Goal: Task Accomplishment & Management: Manage account settings

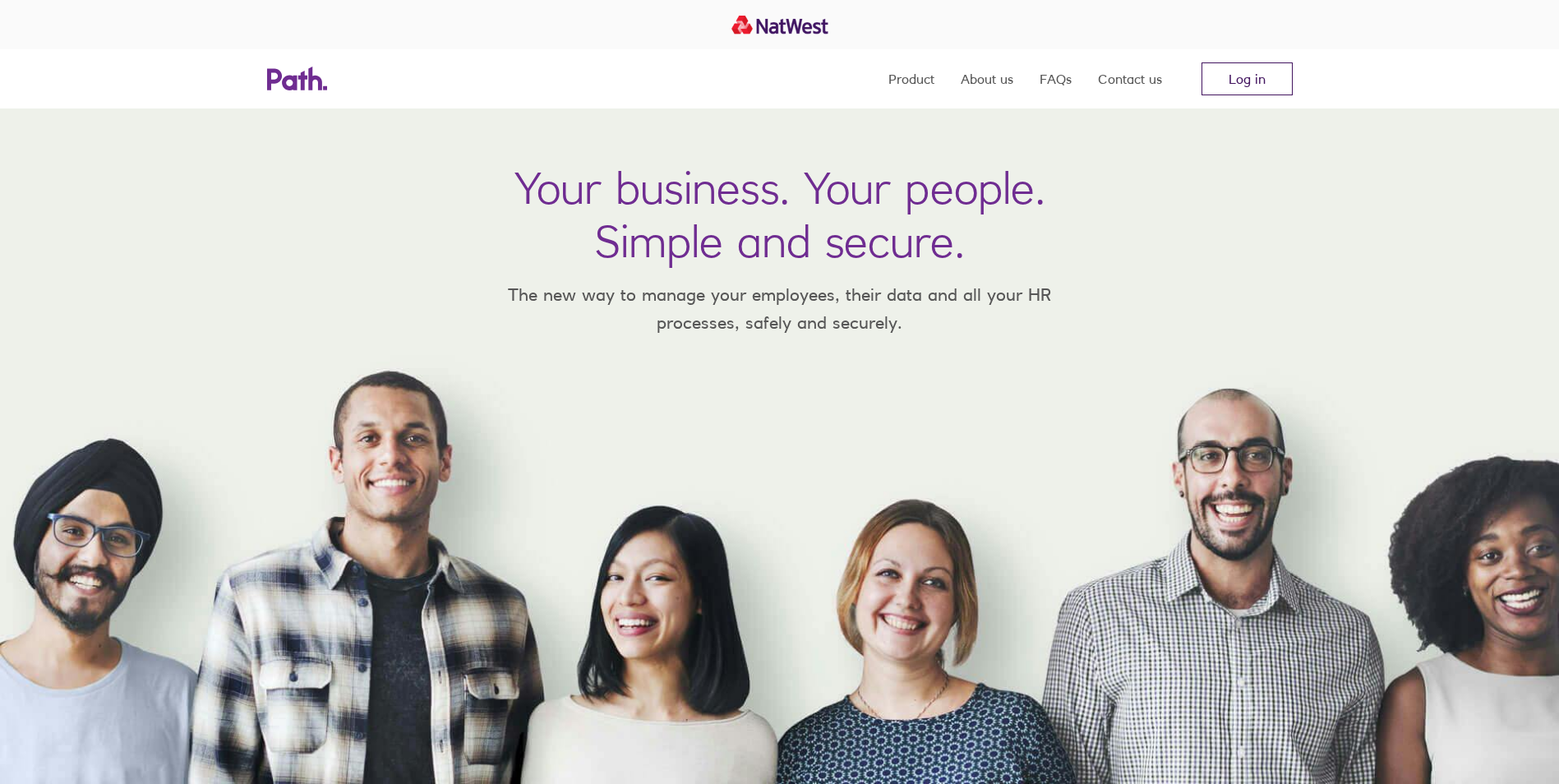
click at [1215, 90] on link "Log in" at bounding box center [1248, 79] width 91 height 33
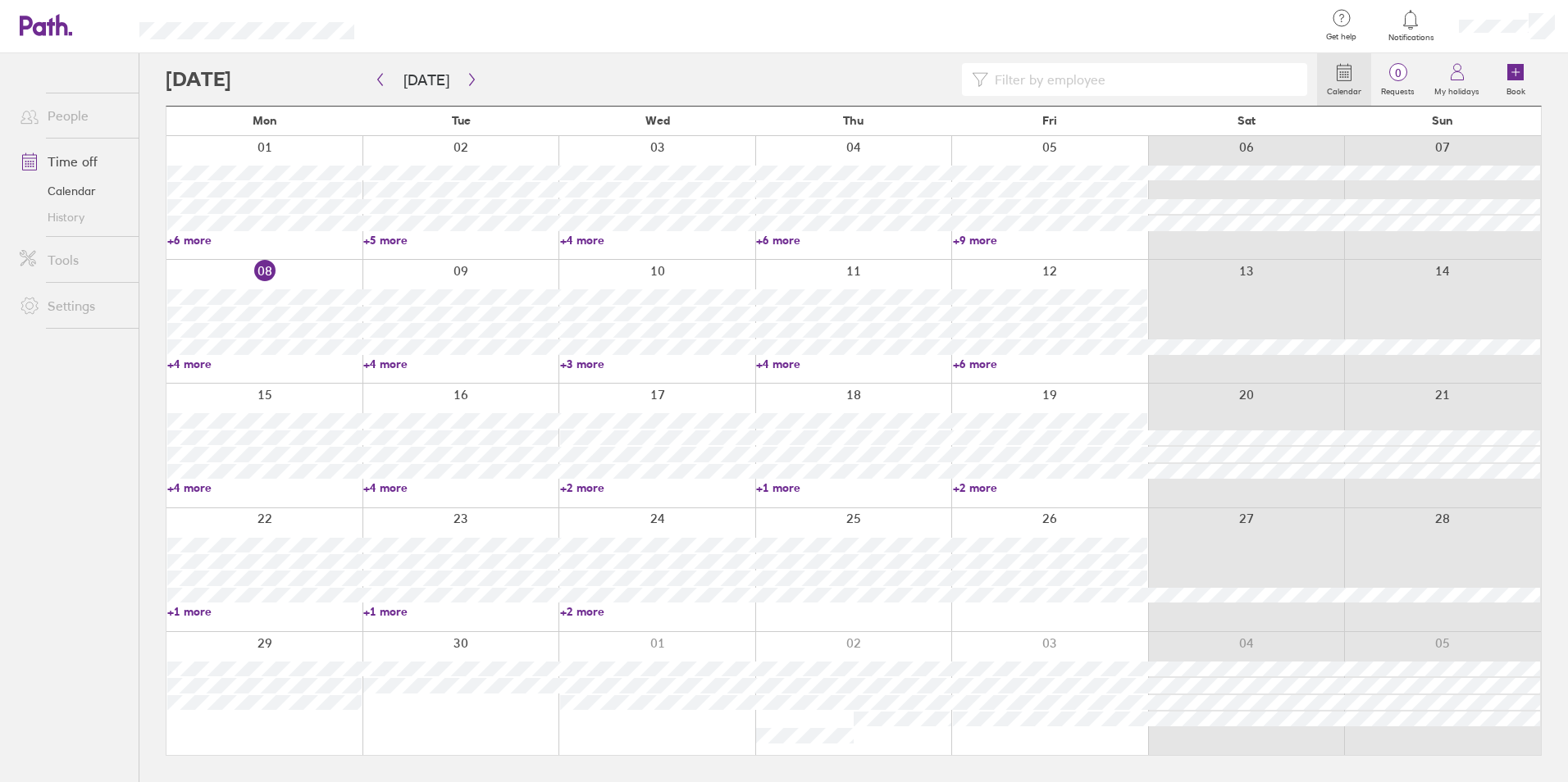
click at [189, 363] on link "+4 more" at bounding box center [264, 364] width 194 height 15
click at [87, 484] on ul "People Time off Calendar History Tools Settings" at bounding box center [69, 390] width 139 height 674
click at [399, 360] on link "+4 more" at bounding box center [460, 364] width 194 height 15
click at [601, 362] on link "+3 more" at bounding box center [657, 364] width 194 height 15
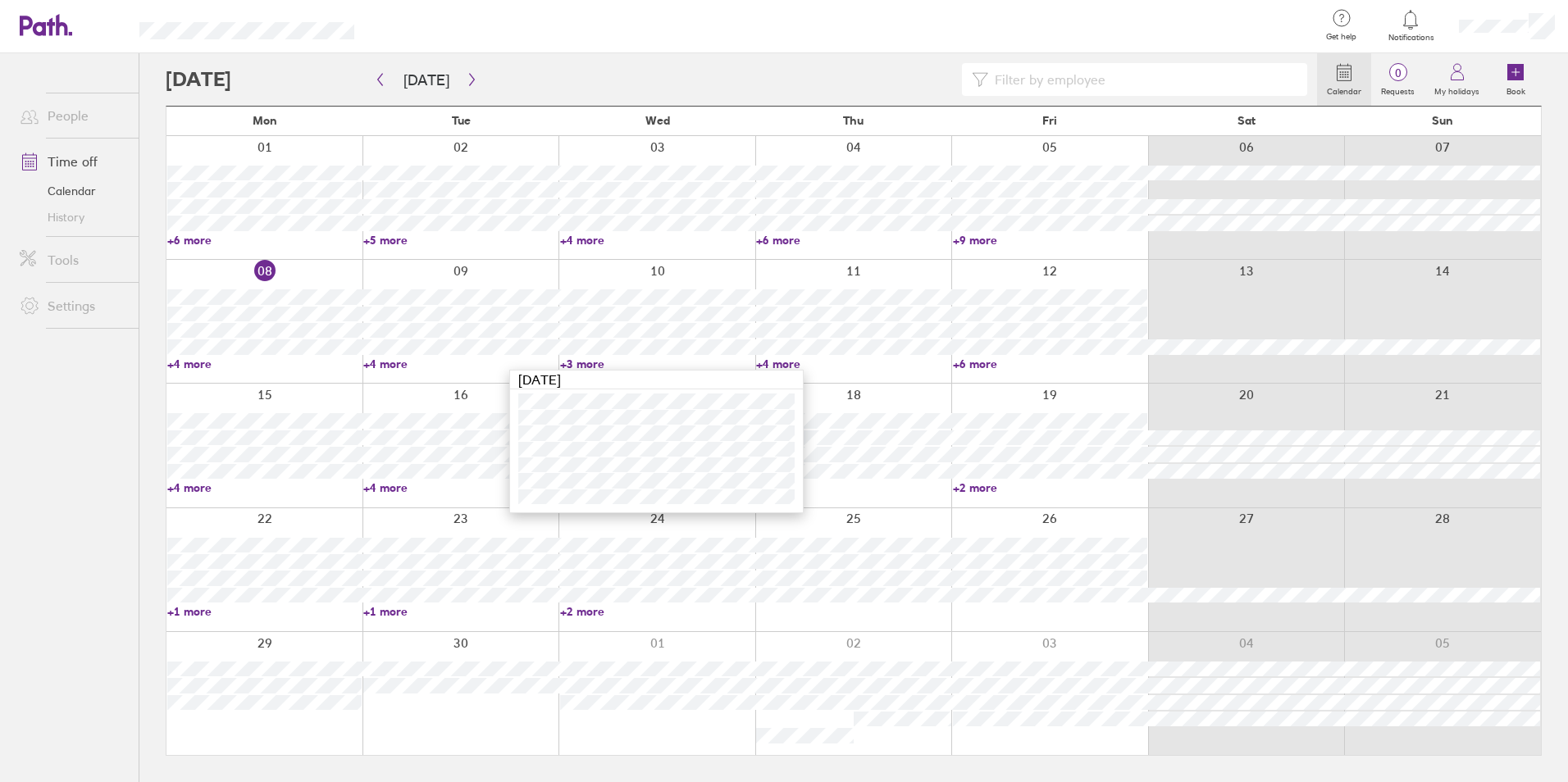
click at [601, 362] on link "+3 more" at bounding box center [657, 364] width 194 height 15
click at [1501, 37] on div at bounding box center [1507, 26] width 122 height 53
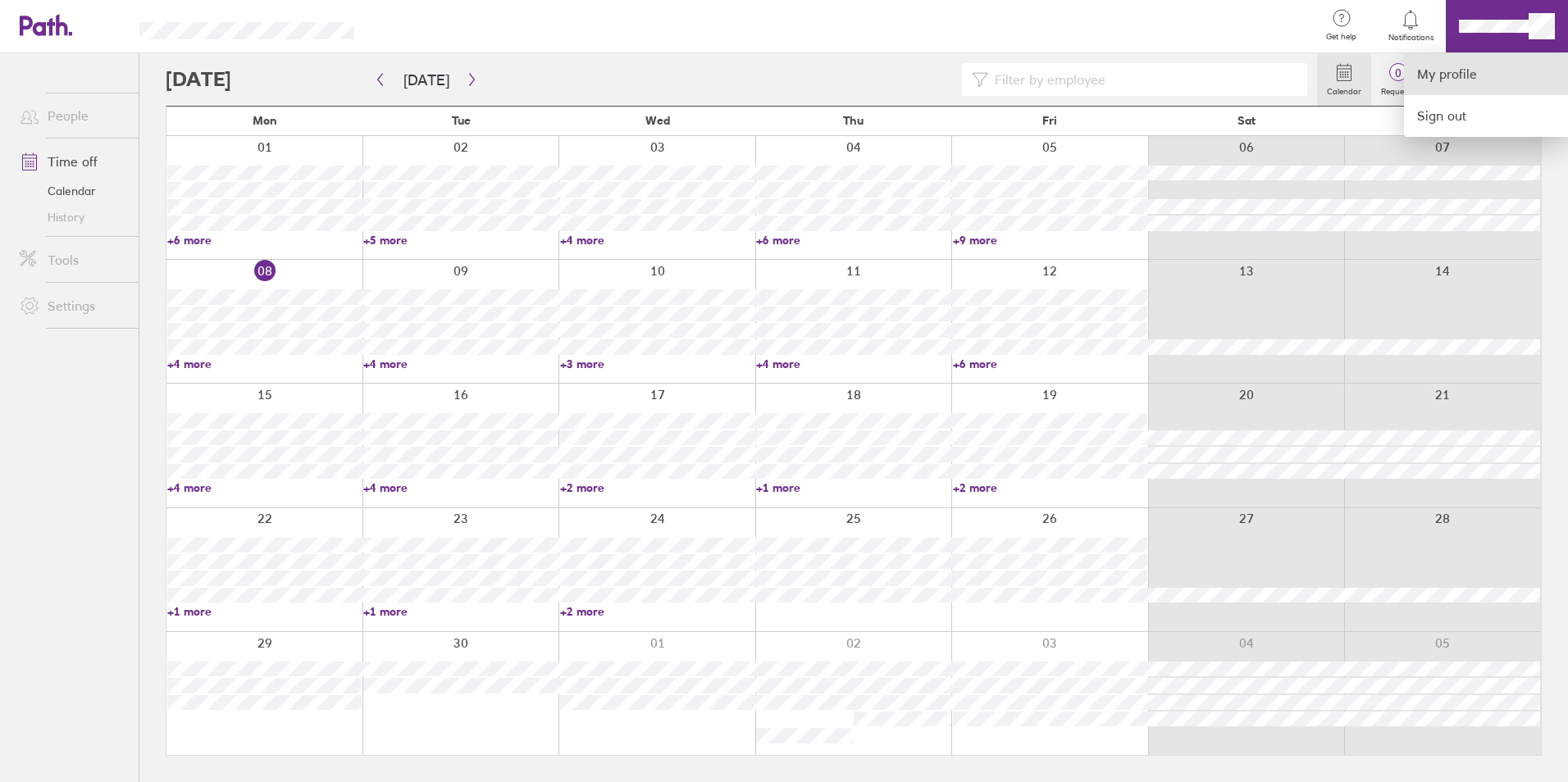
click at [1469, 75] on link "My profile" at bounding box center [1486, 74] width 164 height 42
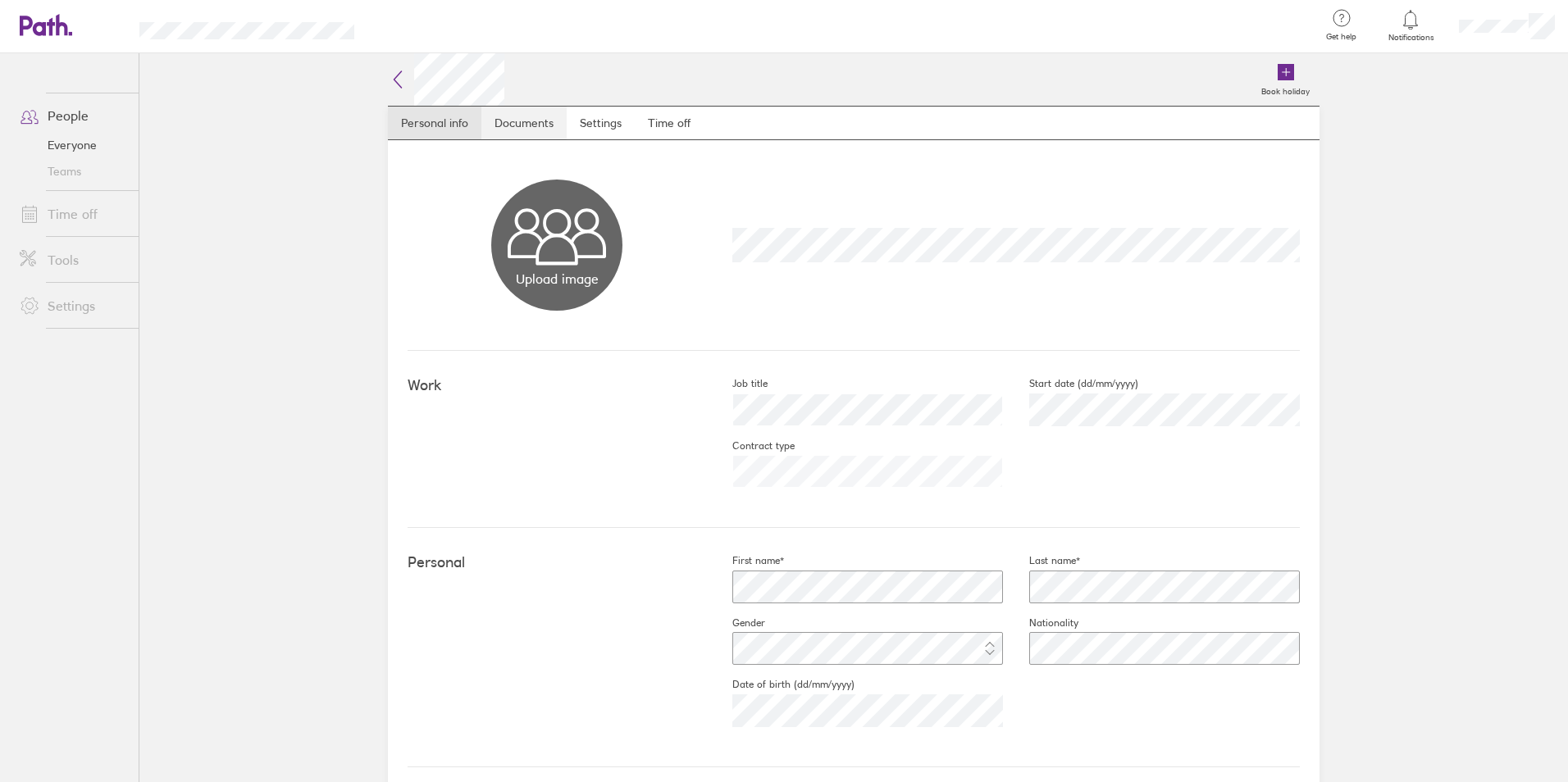
click at [511, 119] on link "Documents" at bounding box center [523, 123] width 85 height 33
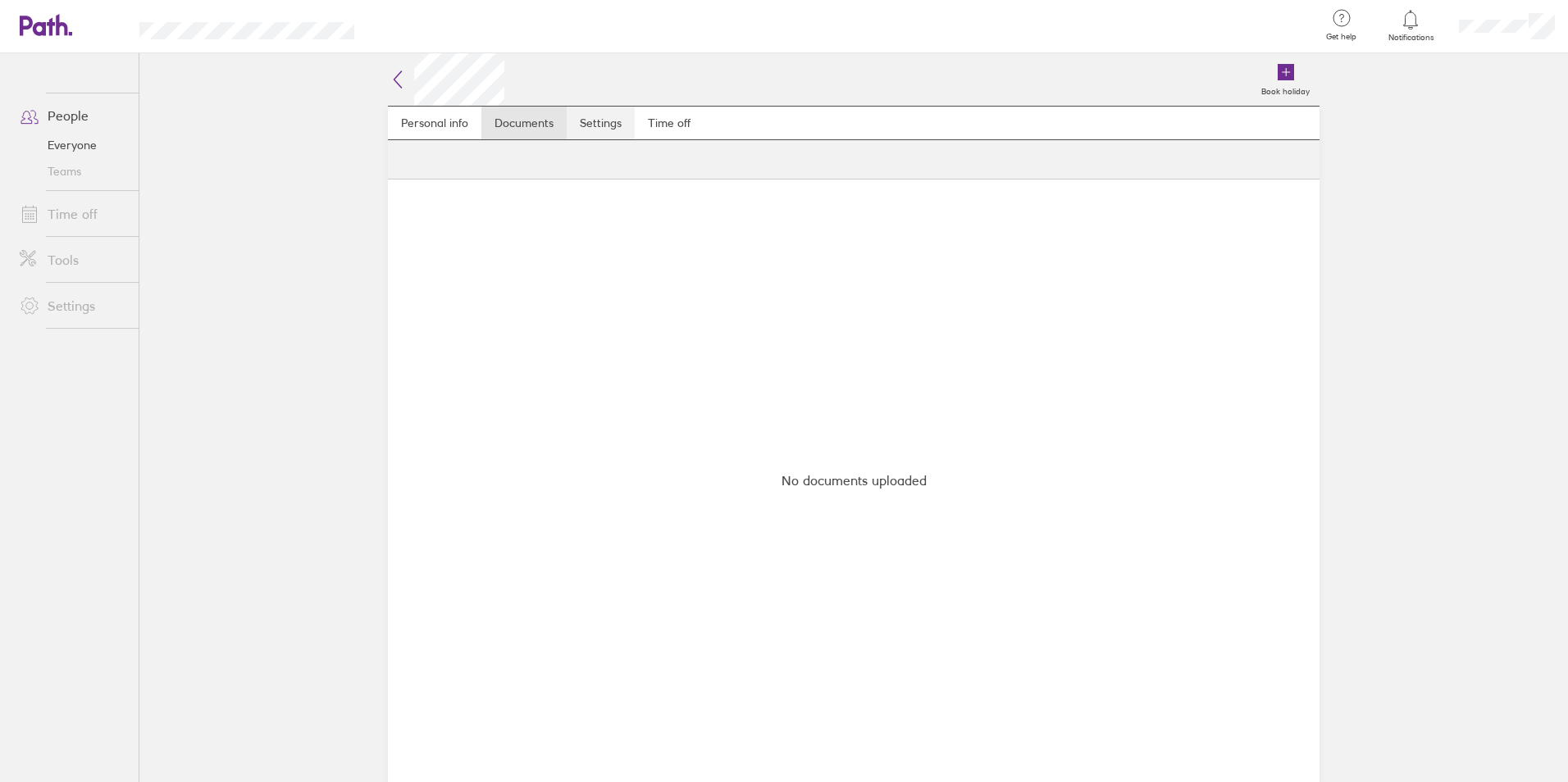
click at [574, 123] on link "Settings" at bounding box center [601, 123] width 68 height 33
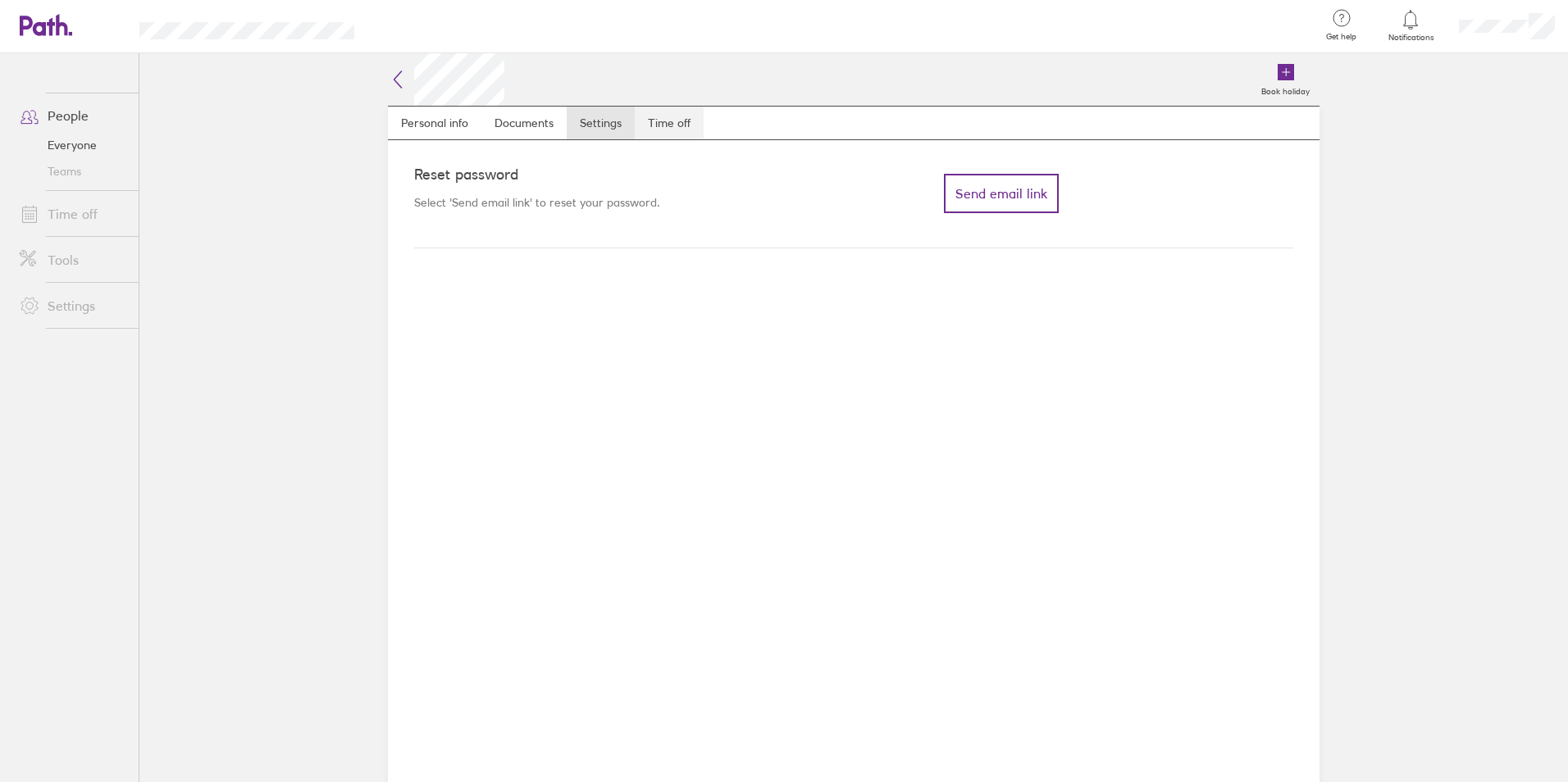
click at [641, 128] on link "Time off" at bounding box center [668, 123] width 68 height 33
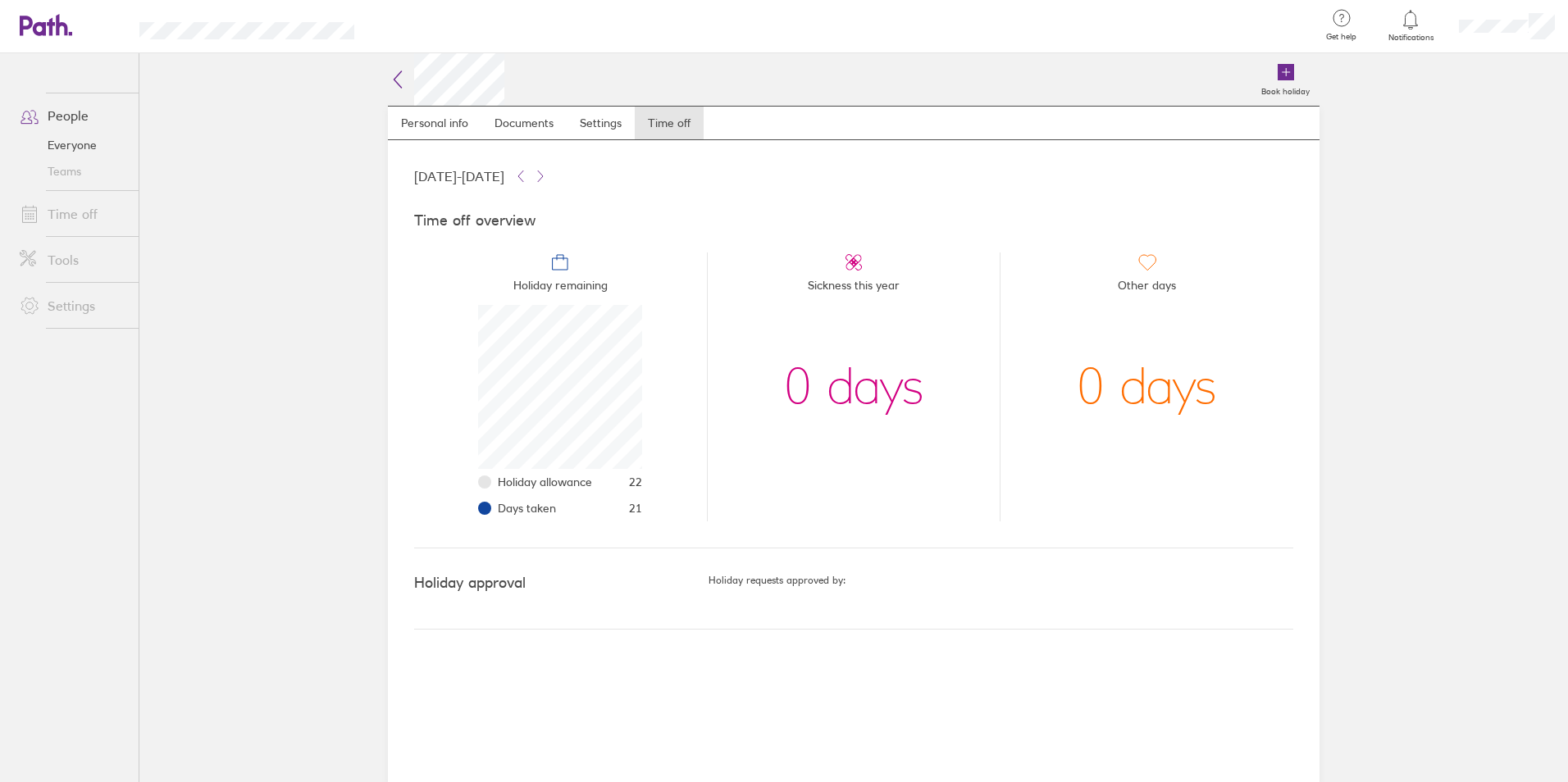
scroll to position [164, 164]
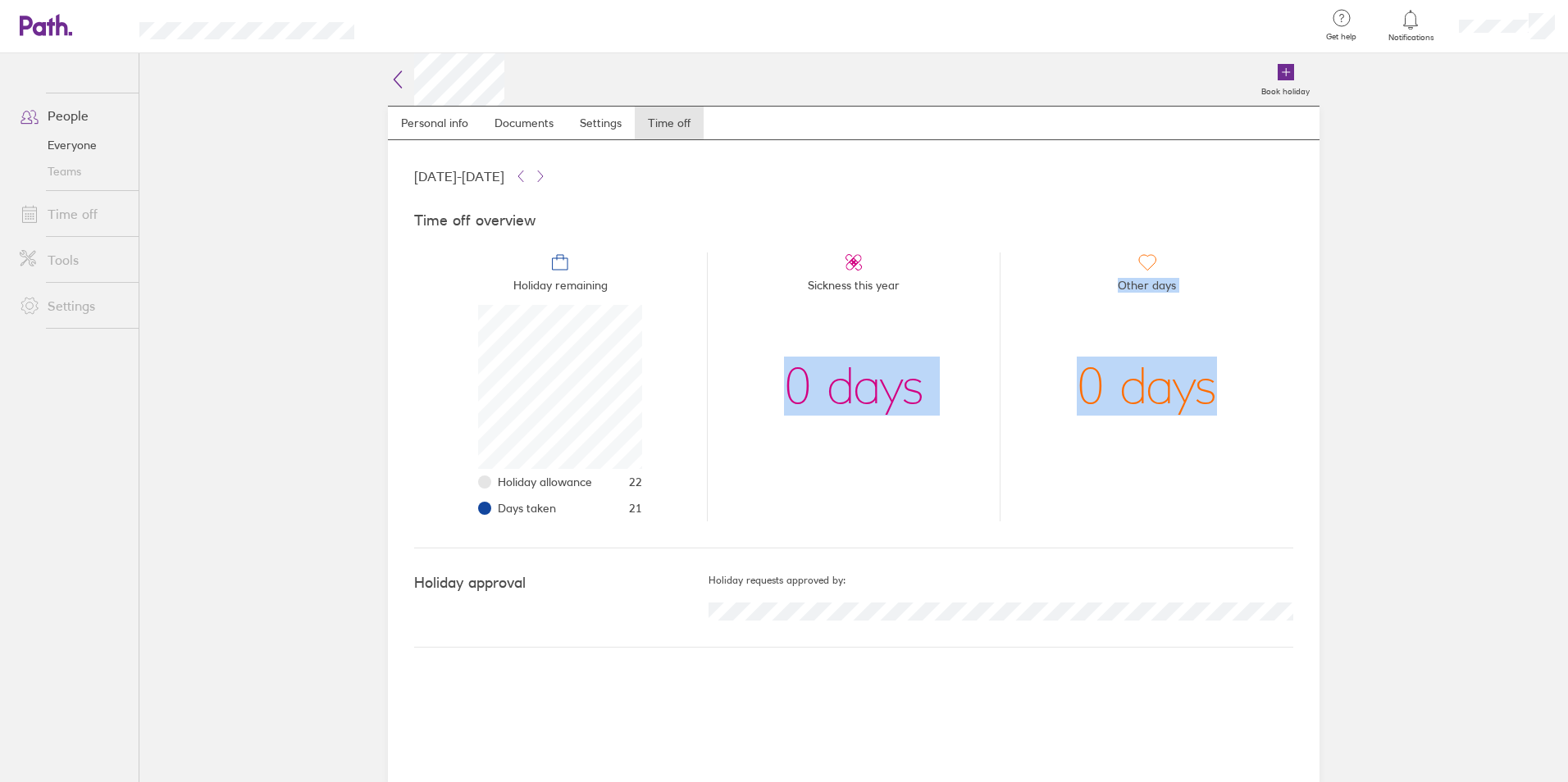
drag, startPoint x: 776, startPoint y: 378, endPoint x: 1217, endPoint y: 383, distance: 441.0
click at [1217, 383] on ul "Holiday remaining Holiday allowance 22 Days taken 21 Sickness this year 0 days …" at bounding box center [853, 380] width 879 height 282
click at [1217, 383] on div "0 days" at bounding box center [1147, 387] width 141 height 164
